Goal: Find contact information: Find contact information

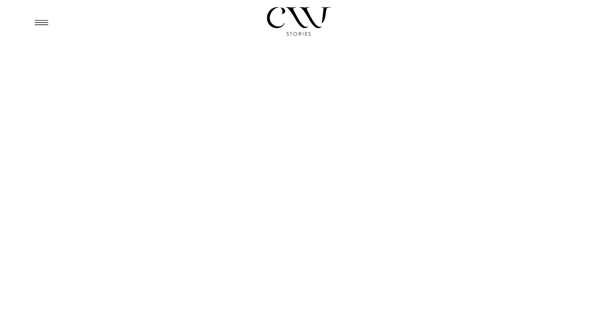
click at [41, 20] on icon at bounding box center [41, 22] width 13 height 5
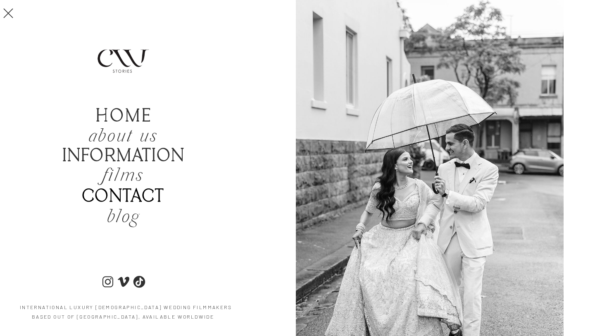
click at [122, 195] on b "Contact" at bounding box center [123, 196] width 83 height 21
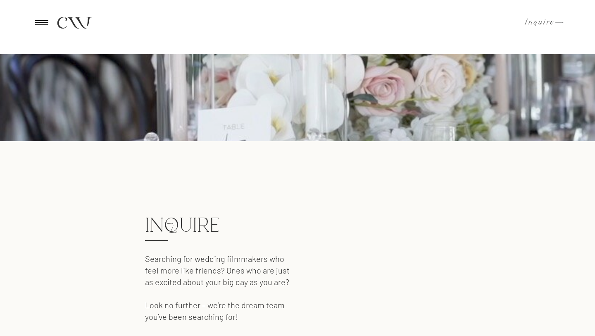
scroll to position [709, 0]
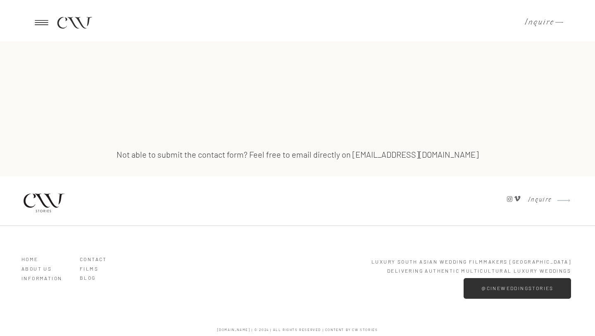
click at [509, 200] on icon at bounding box center [509, 198] width 7 height 7
click at [536, 199] on h2 "Inquire" at bounding box center [539, 200] width 28 height 8
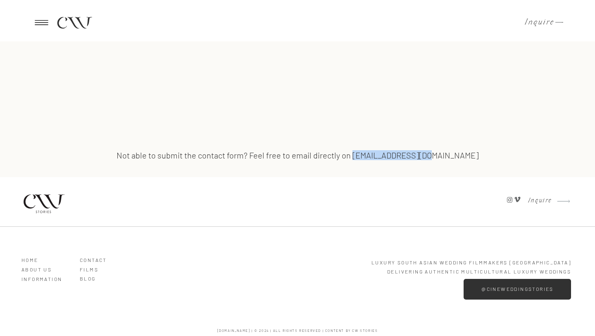
drag, startPoint x: 380, startPoint y: 155, endPoint x: 457, endPoint y: 161, distance: 76.7
click at [457, 161] on h3 "Not able to submit the contact form? Feel free to email directly on [EMAIL_ADDR…" at bounding box center [297, 156] width 435 height 11
copy h3 "[EMAIL_ADDRESS][DOMAIN_NAME]"
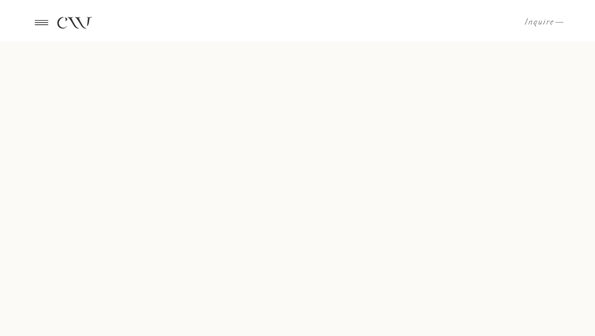
scroll to position [510, 0]
